Goal: Communication & Community: Participate in discussion

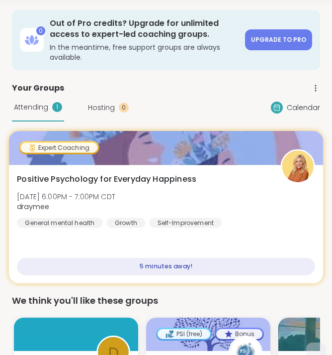
click at [172, 234] on div "Positive Psychology for Everyday Happiness [DATE] 6:00PM - 7:00PM CDT draymee G…" at bounding box center [166, 224] width 314 height 118
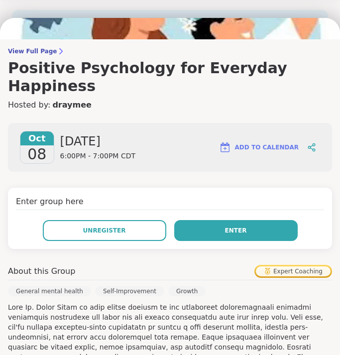
click at [214, 220] on button "Enter" at bounding box center [235, 230] width 123 height 21
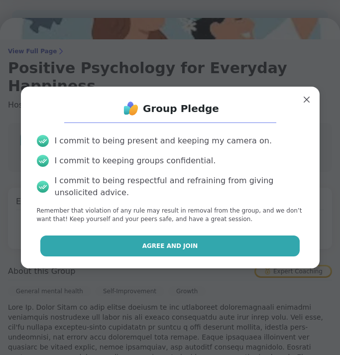
click at [195, 243] on button "Agree and Join" at bounding box center [169, 245] width 259 height 21
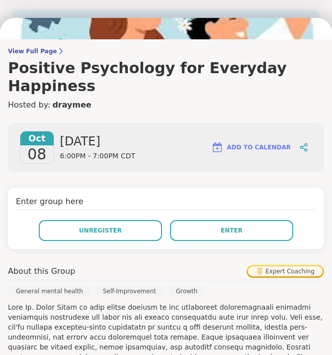
scroll to position [102, 0]
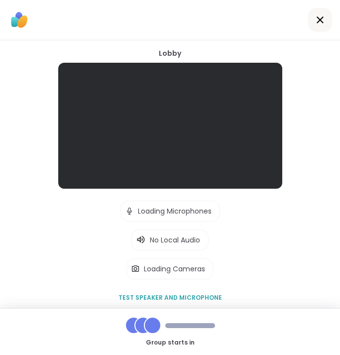
click at [195, 243] on div "No Local Audio" at bounding box center [175, 240] width 58 height 20
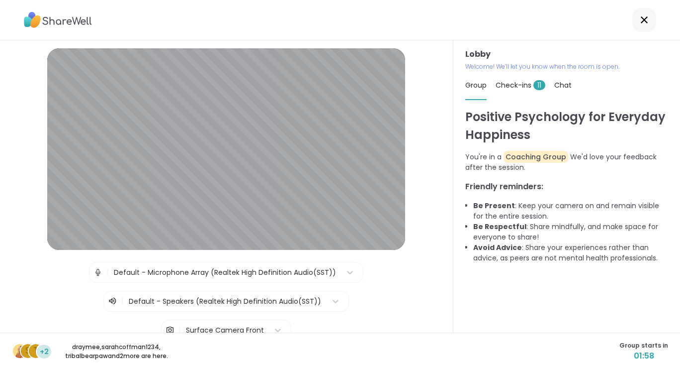
scroll to position [79, 0]
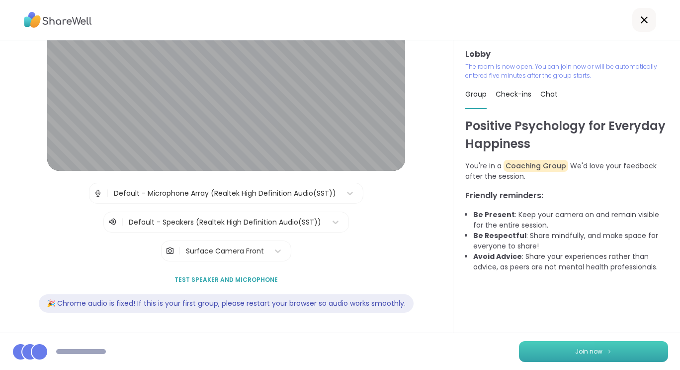
click at [332, 354] on button "Join now" at bounding box center [593, 351] width 149 height 21
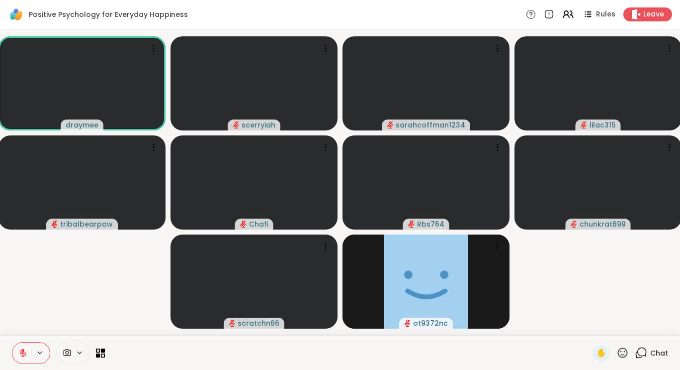
click at [332, 352] on icon at bounding box center [641, 352] width 12 height 12
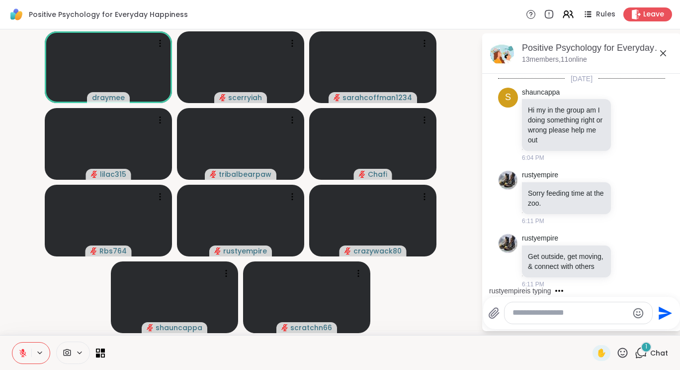
scroll to position [22, 0]
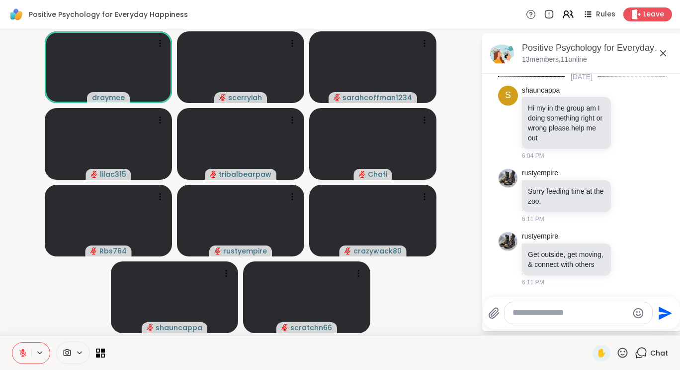
click at [332, 315] on textarea "Type your message" at bounding box center [571, 312] width 116 height 10
type textarea "*"
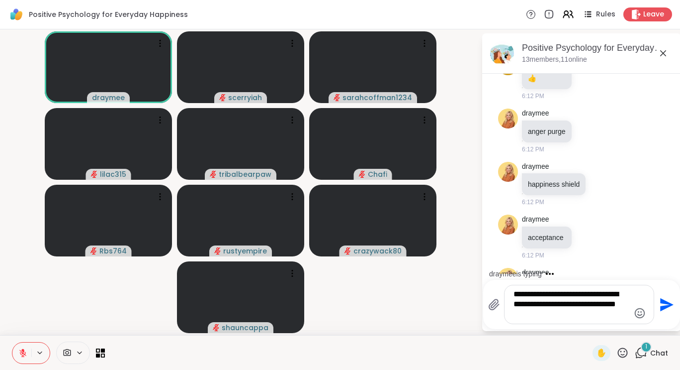
scroll to position [473, 0]
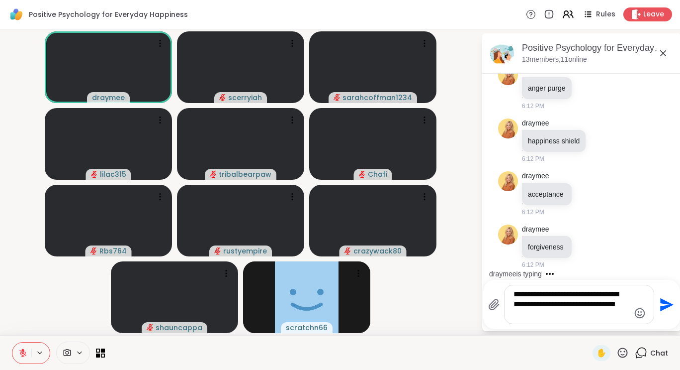
click at [332, 298] on textarea "**********" at bounding box center [572, 304] width 116 height 30
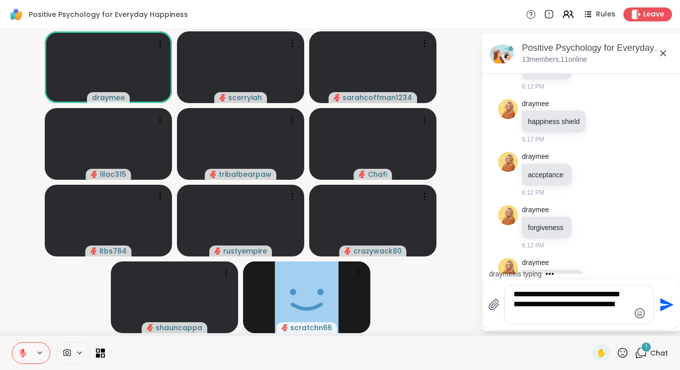
scroll to position [526, 0]
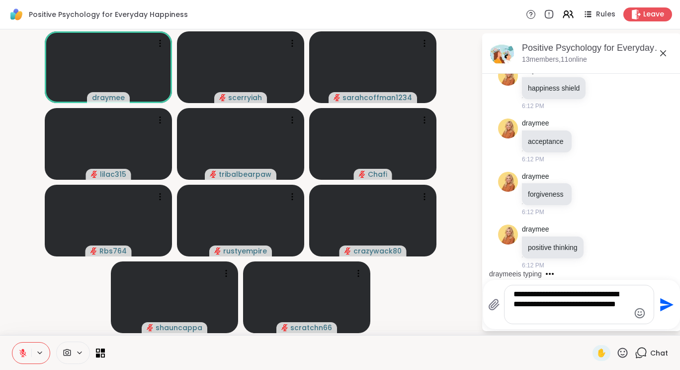
click at [332, 304] on textarea "**********" at bounding box center [572, 304] width 116 height 30
type textarea "**********"
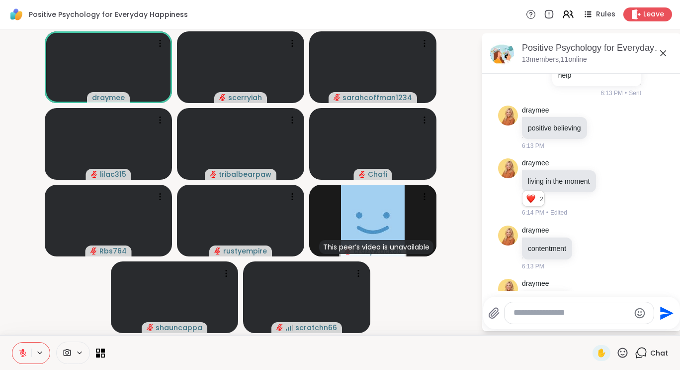
scroll to position [829, 0]
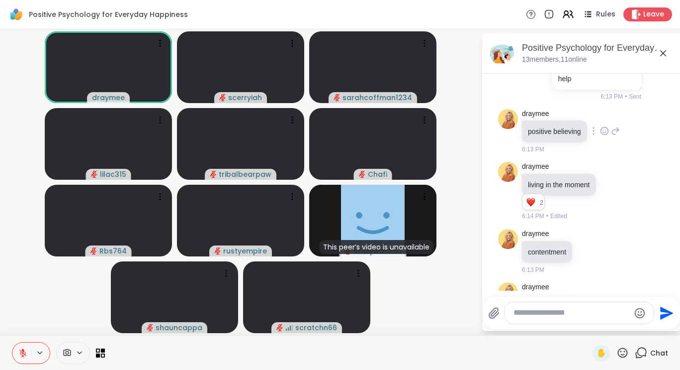
click at [332, 136] on p "positive believing" at bounding box center [554, 131] width 53 height 10
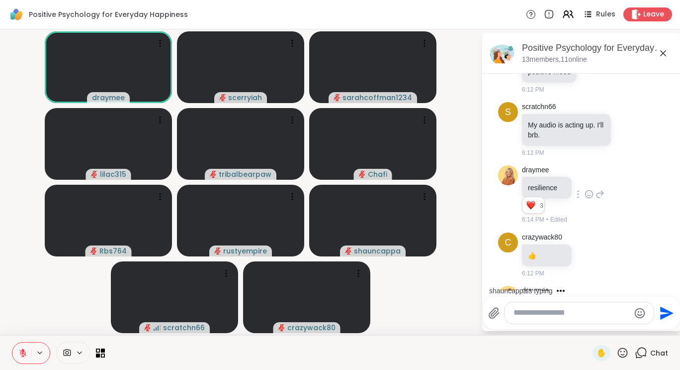
scroll to position [250, 0]
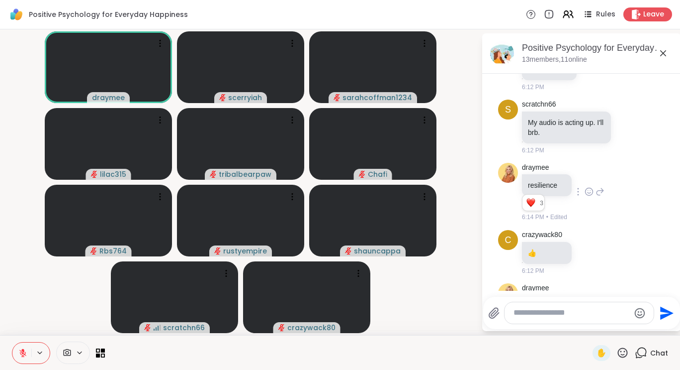
click at [332, 190] on p "resilience" at bounding box center [547, 185] width 38 height 10
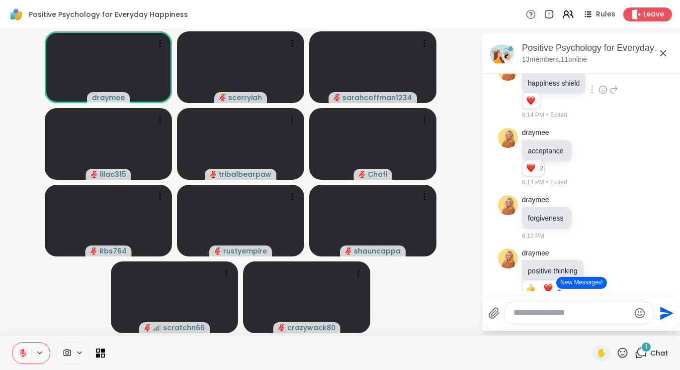
scroll to position [541, 0]
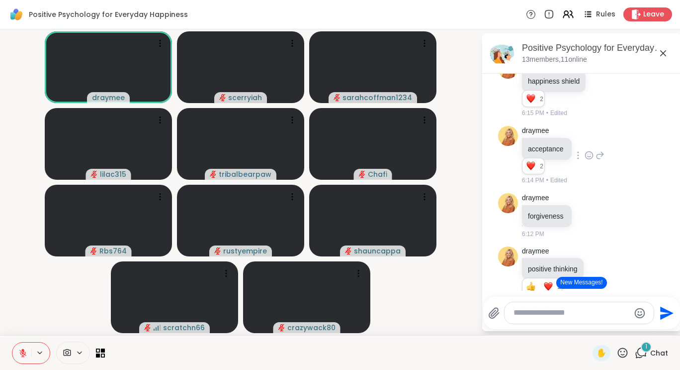
click at [332, 154] on p "acceptance" at bounding box center [547, 149] width 38 height 10
click at [332, 170] on div "Reactions: love" at bounding box center [531, 165] width 9 height 9
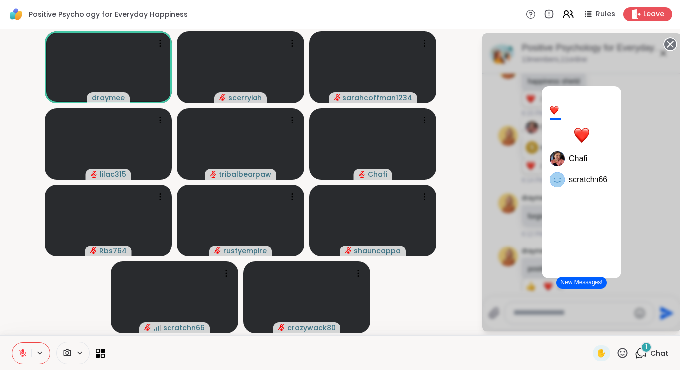
click at [332, 259] on div "2 Chafi scratchn66" at bounding box center [582, 181] width 199 height 297
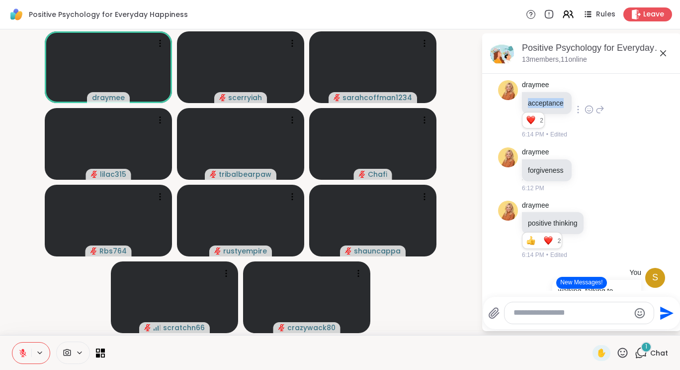
scroll to position [588, 0]
click at [332, 113] on icon at bounding box center [589, 108] width 9 height 10
click at [332, 97] on div "Select Reaction: Heart" at bounding box center [589, 92] width 9 height 9
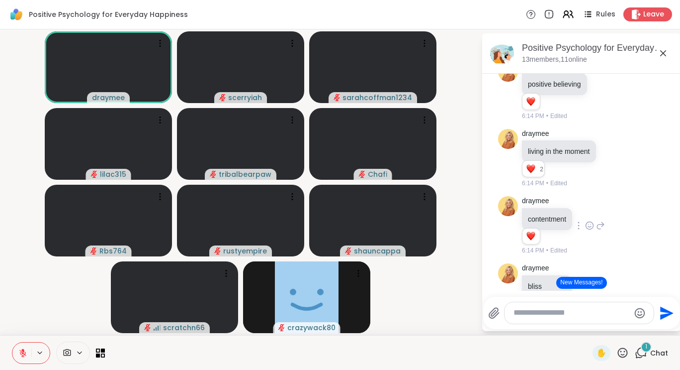
scroll to position [876, 0]
click at [332, 162] on icon at bounding box center [613, 157] width 9 height 10
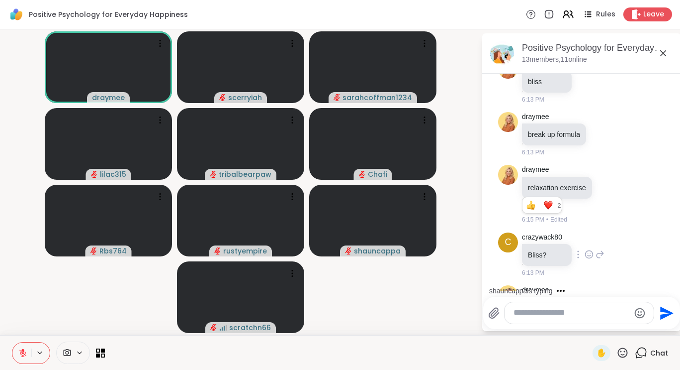
scroll to position [1069, 0]
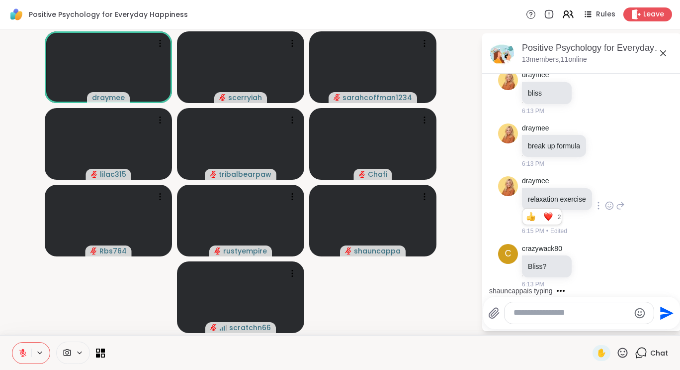
click at [332, 210] on icon at bounding box center [609, 205] width 9 height 10
click at [332, 194] on div "Select Reaction: Heart" at bounding box center [609, 189] width 9 height 9
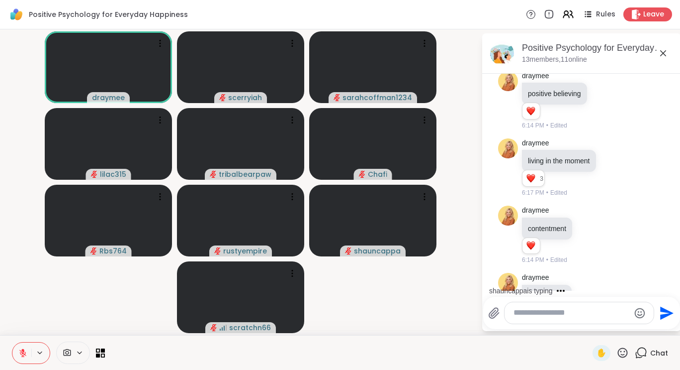
scroll to position [866, 0]
click at [332, 173] on icon at bounding box center [613, 168] width 9 height 10
click at [332, 162] on button "Select Reaction: Heart" at bounding box center [614, 152] width 20 height 20
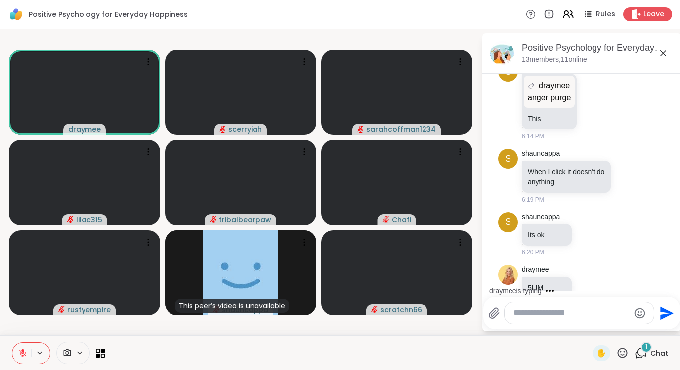
scroll to position [1501, 0]
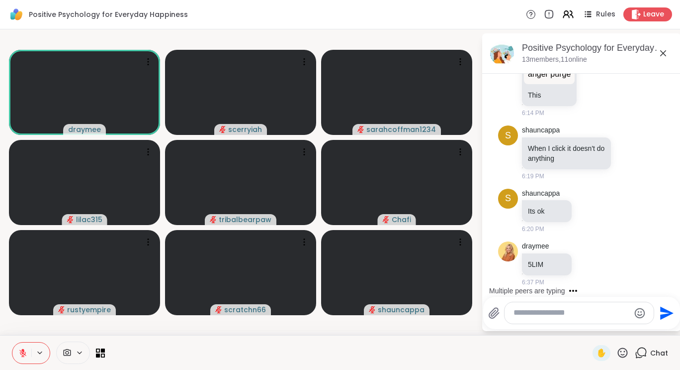
click at [332, 313] on textarea "Type your message" at bounding box center [572, 312] width 116 height 10
type textarea "**********"
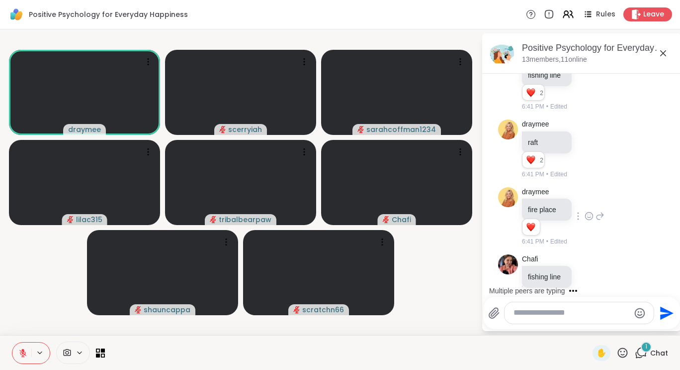
scroll to position [2402, 0]
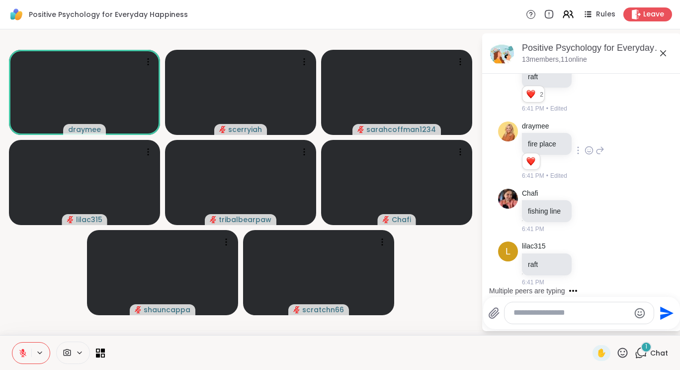
click at [332, 245] on div "lilac315 raft 6:41 PM" at bounding box center [563, 263] width 83 height 45
click at [332, 148] on icon at bounding box center [589, 150] width 9 height 10
click at [332, 131] on div "Select Reaction: Heart" at bounding box center [589, 134] width 9 height 9
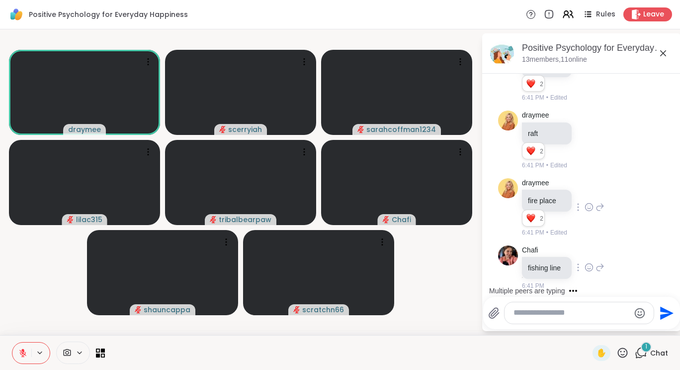
scroll to position [2315, 0]
click at [332, 145] on icon at bounding box center [589, 140] width 9 height 10
click at [332, 129] on div "Select Reaction: Heart" at bounding box center [589, 124] width 9 height 9
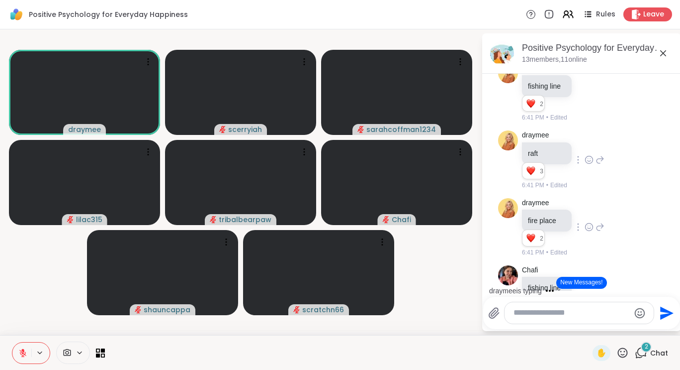
click at [332, 232] on icon at bounding box center [589, 227] width 9 height 10
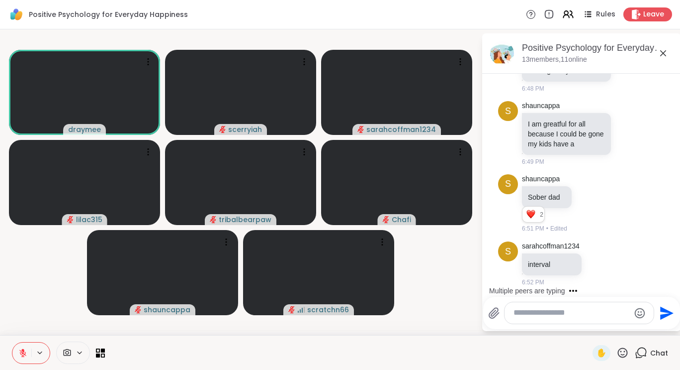
scroll to position [3558, 0]
click at [332, 316] on textarea "Type your message" at bounding box center [572, 312] width 116 height 10
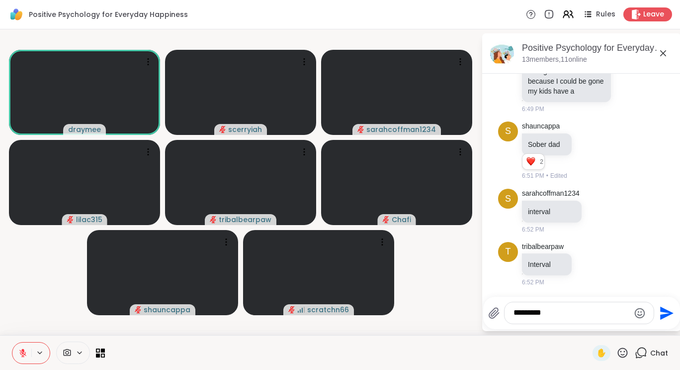
type textarea "********"
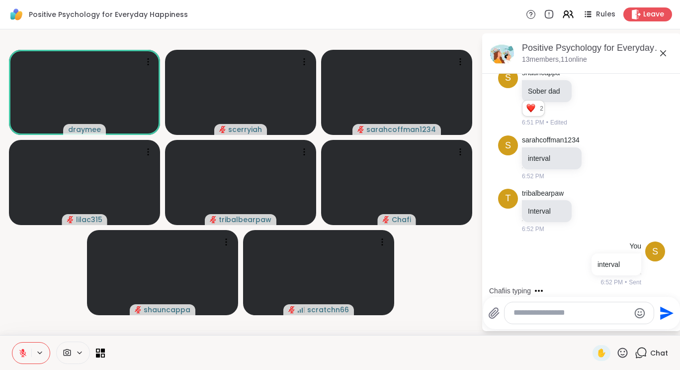
scroll to position [3717, 0]
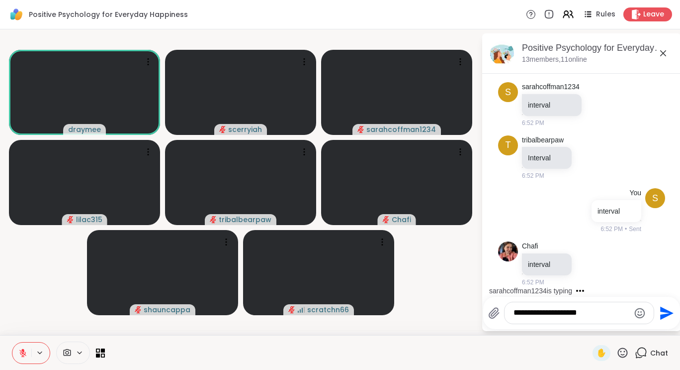
type textarea "**********"
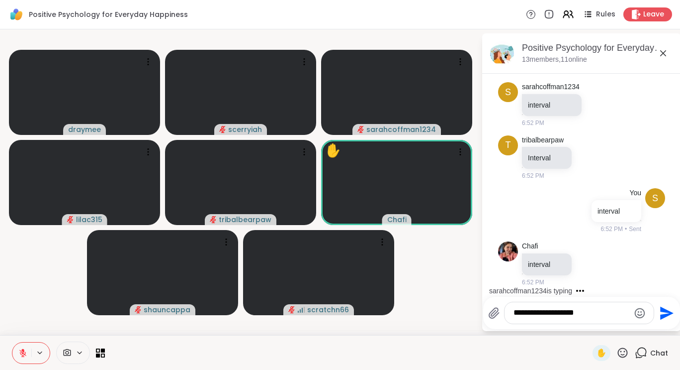
click at [332, 311] on textarea "**********" at bounding box center [572, 312] width 116 height 10
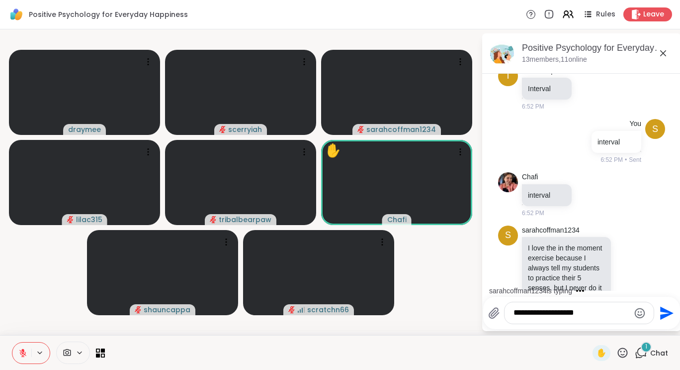
scroll to position [3830, 0]
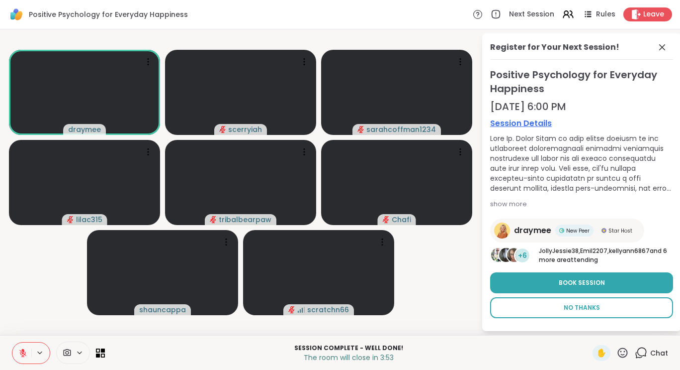
click at [332, 312] on button "No Thanks" at bounding box center [581, 307] width 183 height 21
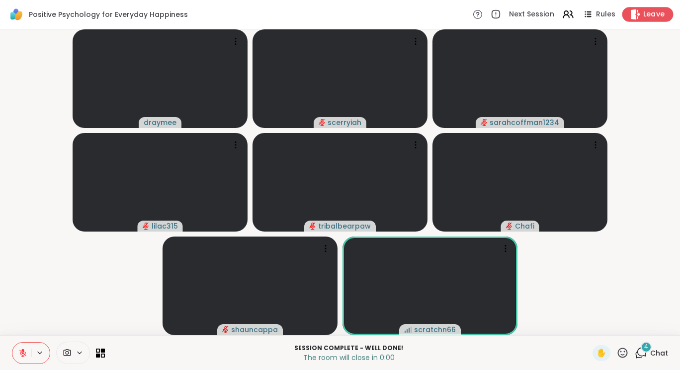
click at [332, 13] on span "Leave" at bounding box center [655, 14] width 22 height 10
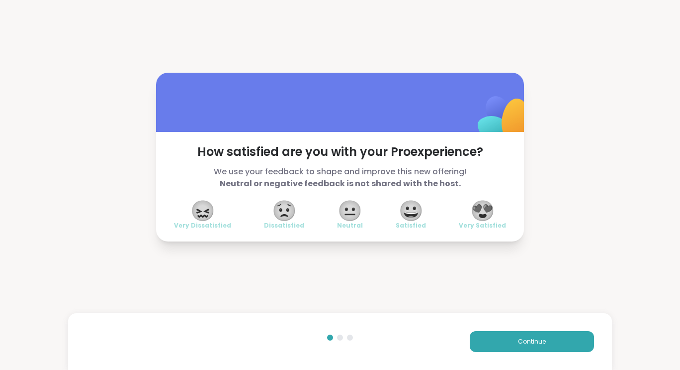
click at [5, 32] on div "How satisfied are you with your Pro experience? We use your feedback to shape a…" at bounding box center [340, 157] width 680 height 314
